Goal: Task Accomplishment & Management: Manage account settings

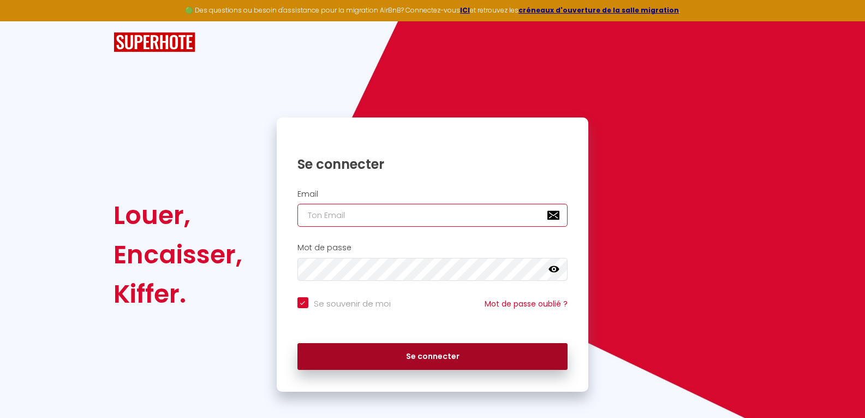
type input "[EMAIL_ADDRESS][DOMAIN_NAME]"
click at [465, 356] on button "Se connecter" at bounding box center [433, 356] width 271 height 27
checkbox input "true"
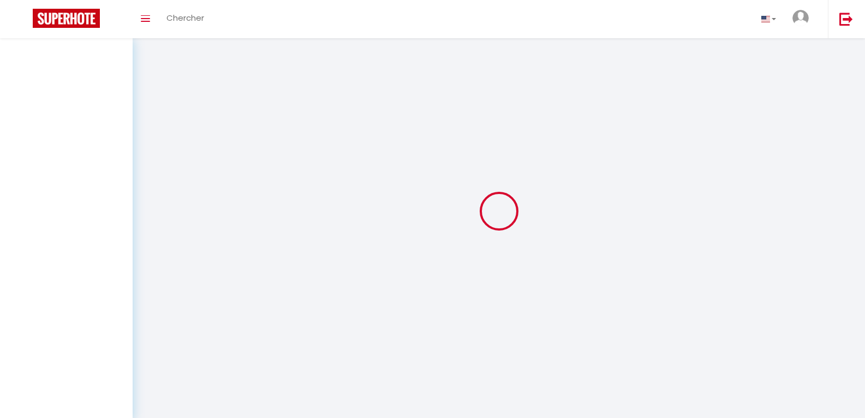
select select
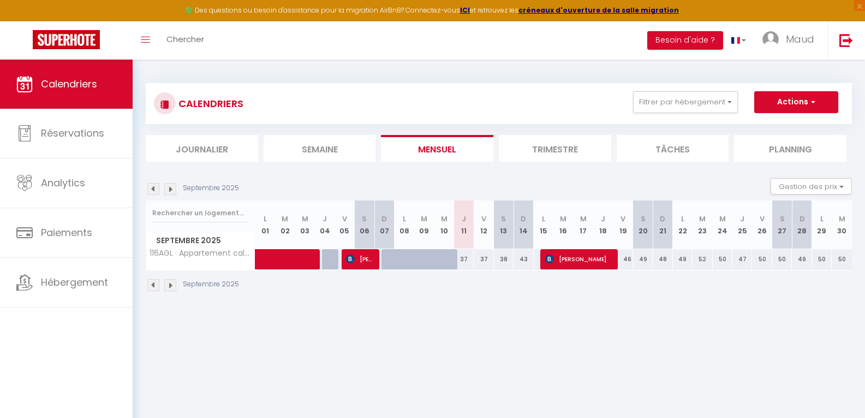
select select
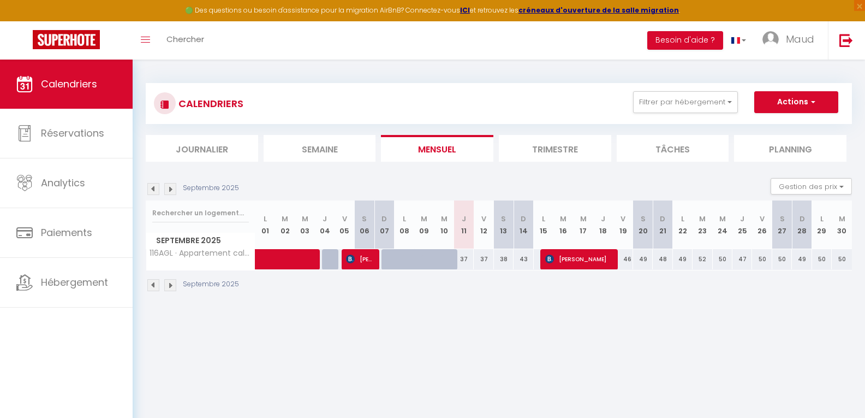
select select
click at [562, 254] on span "[PERSON_NAME]" at bounding box center [578, 258] width 66 height 21
select select "OK"
select select "KO"
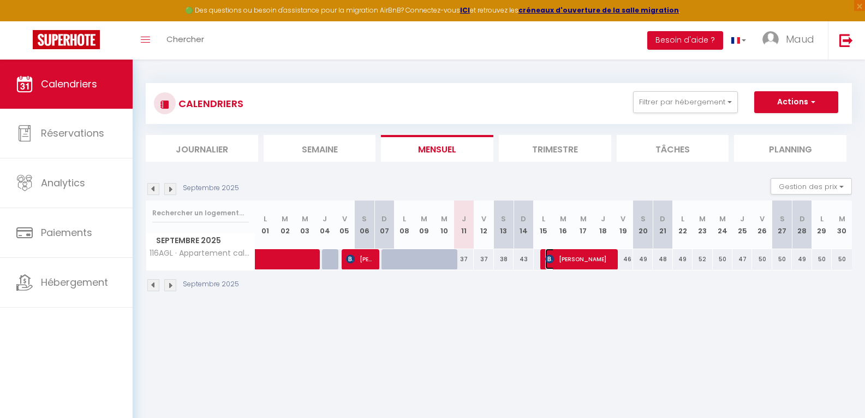
select select "0"
select select "1"
select select
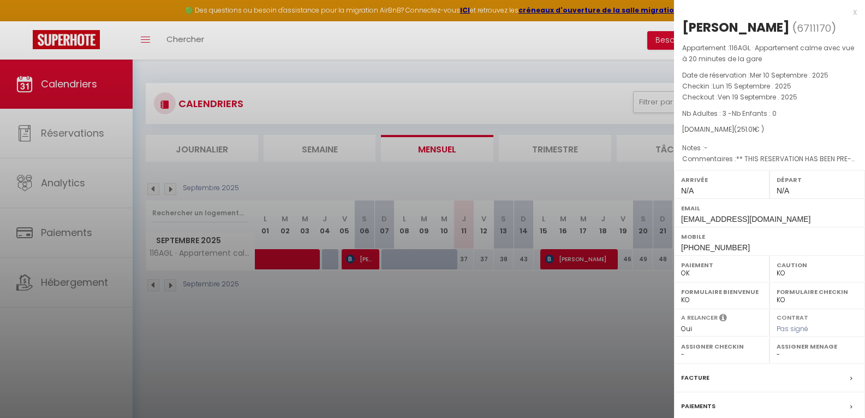
click at [548, 296] on div at bounding box center [432, 209] width 865 height 418
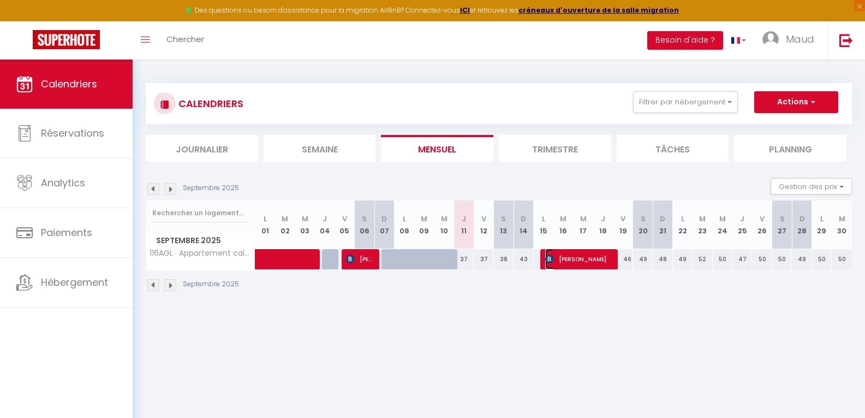
click at [567, 260] on span "[PERSON_NAME]" at bounding box center [578, 258] width 66 height 21
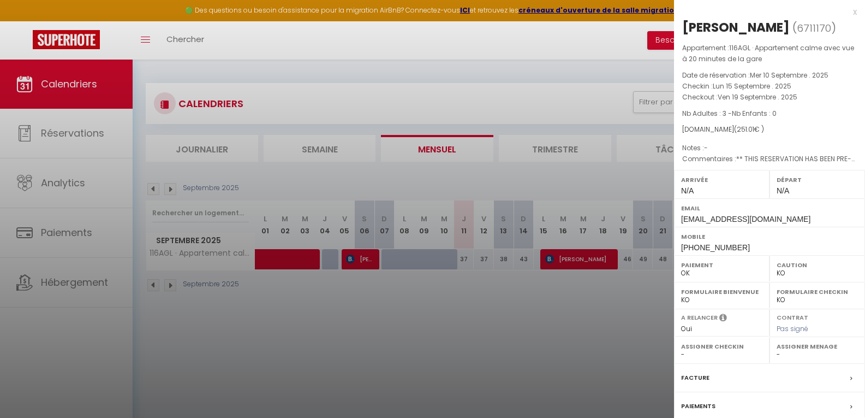
click at [562, 277] on div at bounding box center [432, 209] width 865 height 418
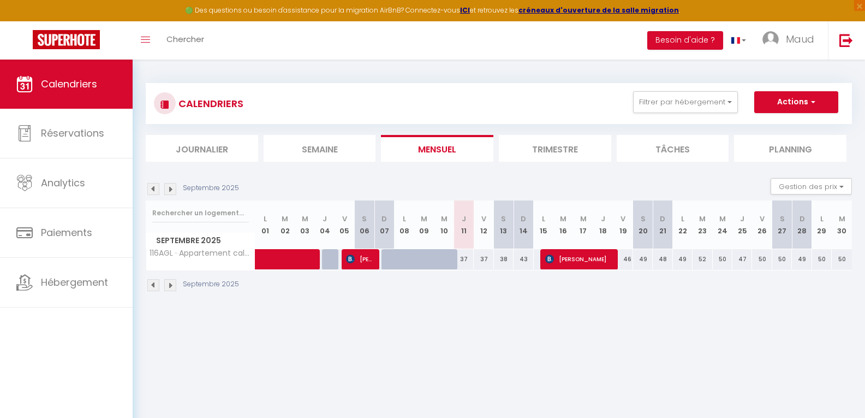
click at [439, 260] on div at bounding box center [444, 259] width 20 height 21
